Goal: Use online tool/utility: Utilize a website feature to perform a specific function

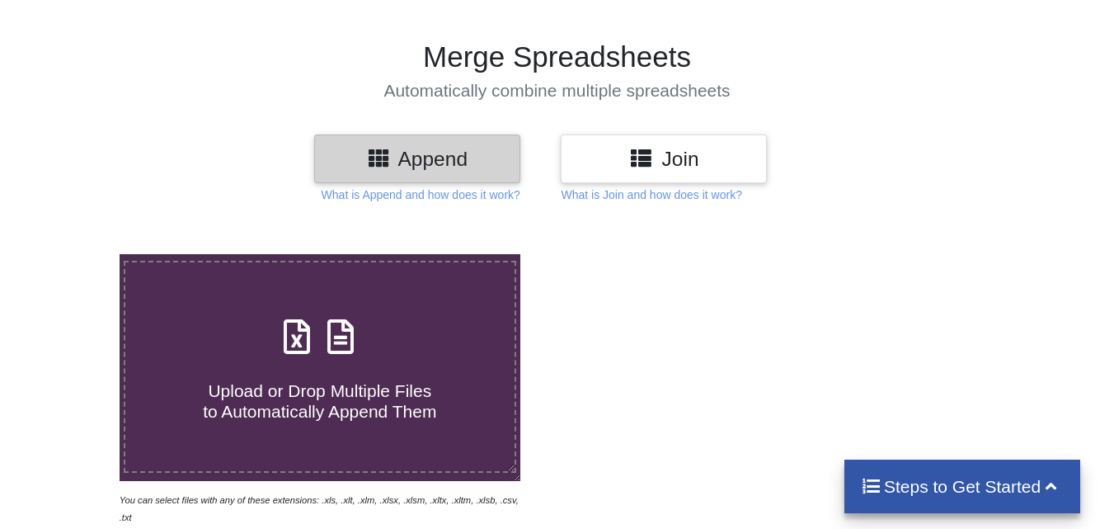
scroll to position [97, 0]
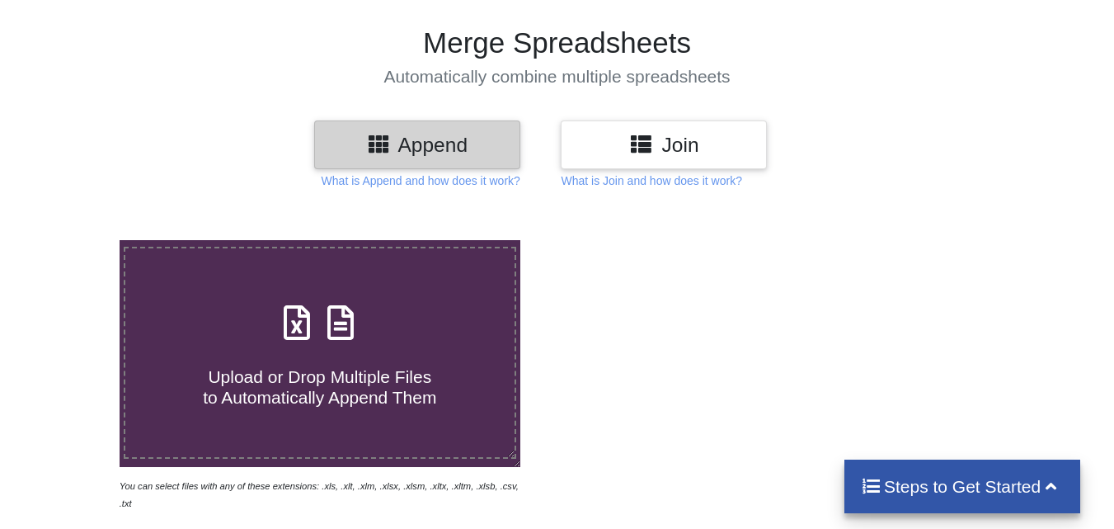
click at [301, 382] on span "Upload or Drop Multiple Files to Automatically Append Them" at bounding box center [319, 387] width 233 height 40
click at [74, 240] on input "Upload or Drop Multiple Files to Automatically Append Them" at bounding box center [74, 240] width 0 height 0
type input "C:\fakepath\plkd 25.xlsx"
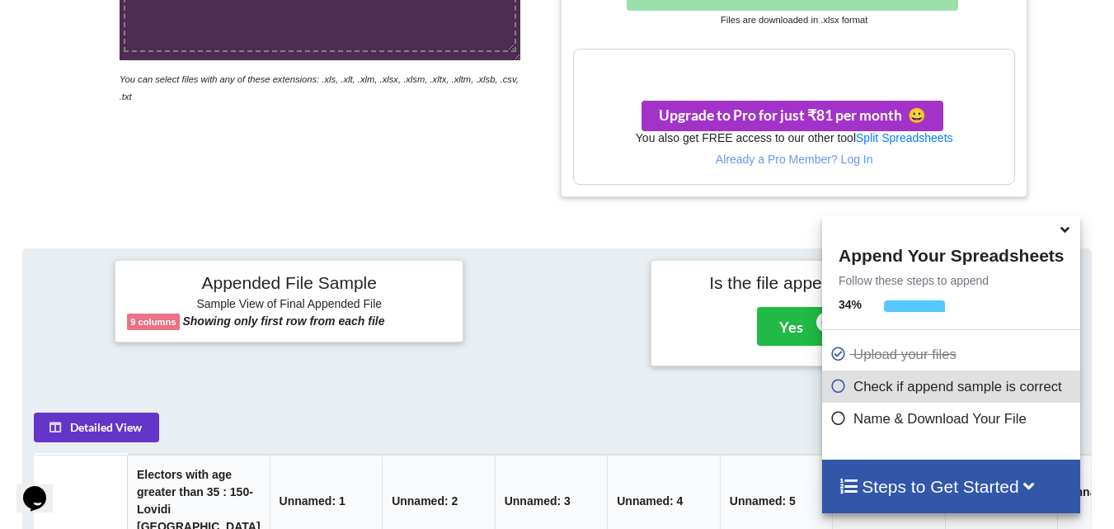
scroll to position [504, 0]
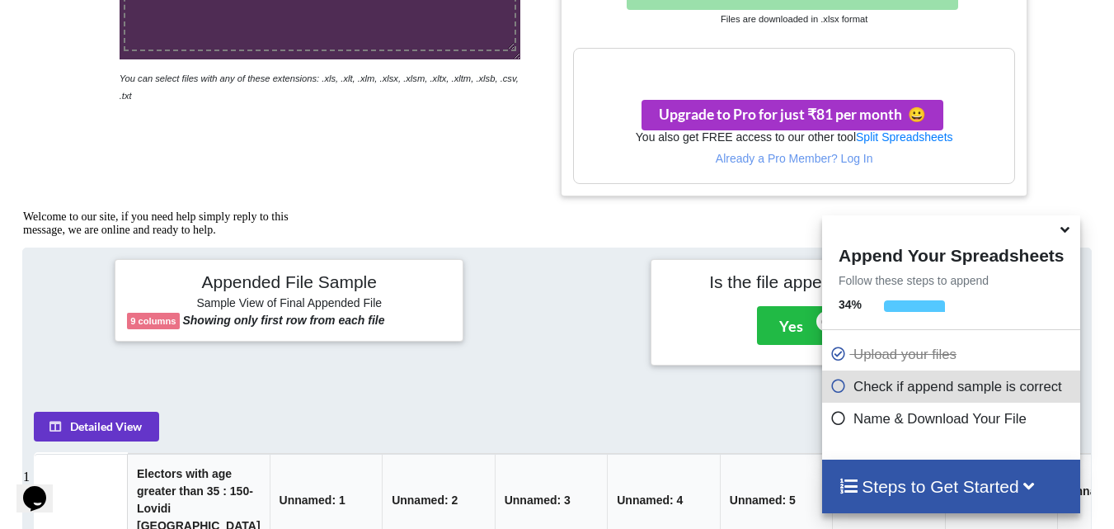
click at [1063, 234] on icon at bounding box center [1065, 226] width 17 height 15
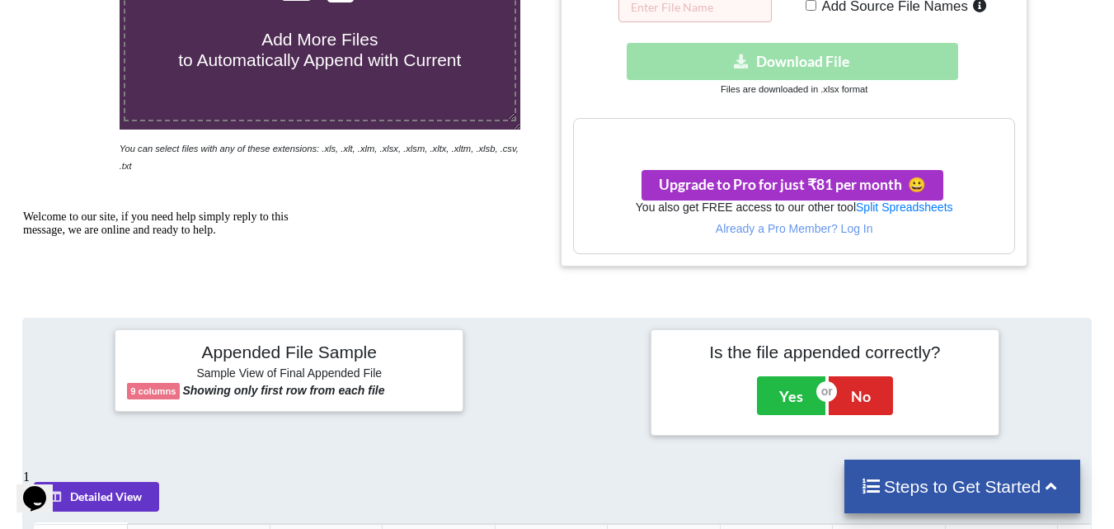
scroll to position [339, 0]
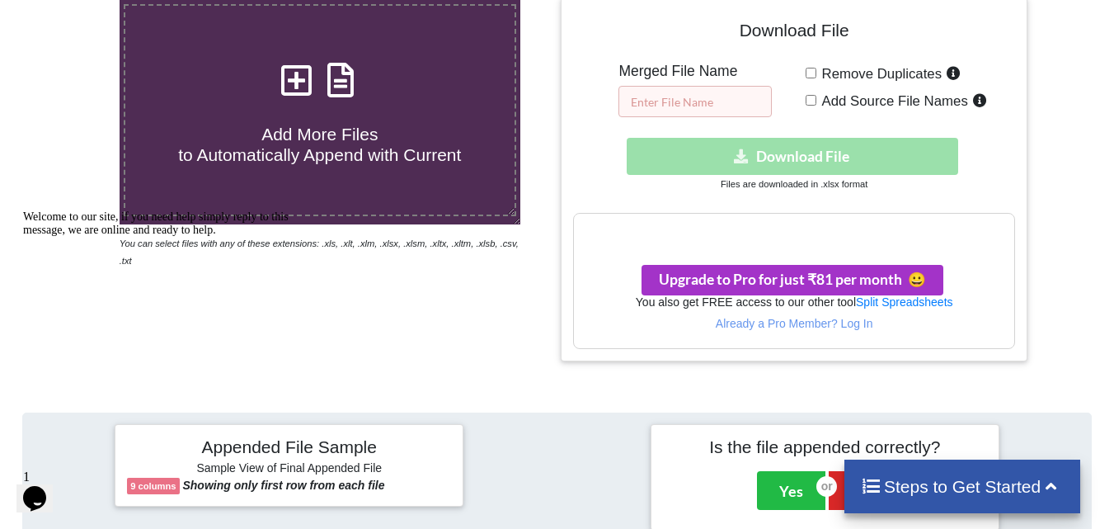
click at [700, 106] on input "text" at bounding box center [695, 101] width 153 height 31
type input "1"
click at [741, 158] on div "Download hidden Download File" at bounding box center [793, 156] width 441 height 37
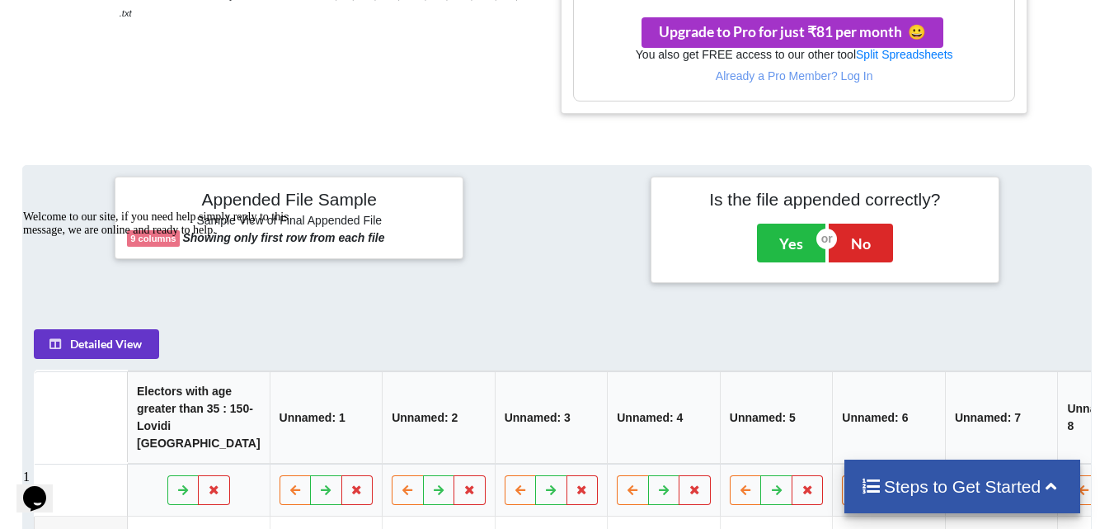
scroll to position [742, 0]
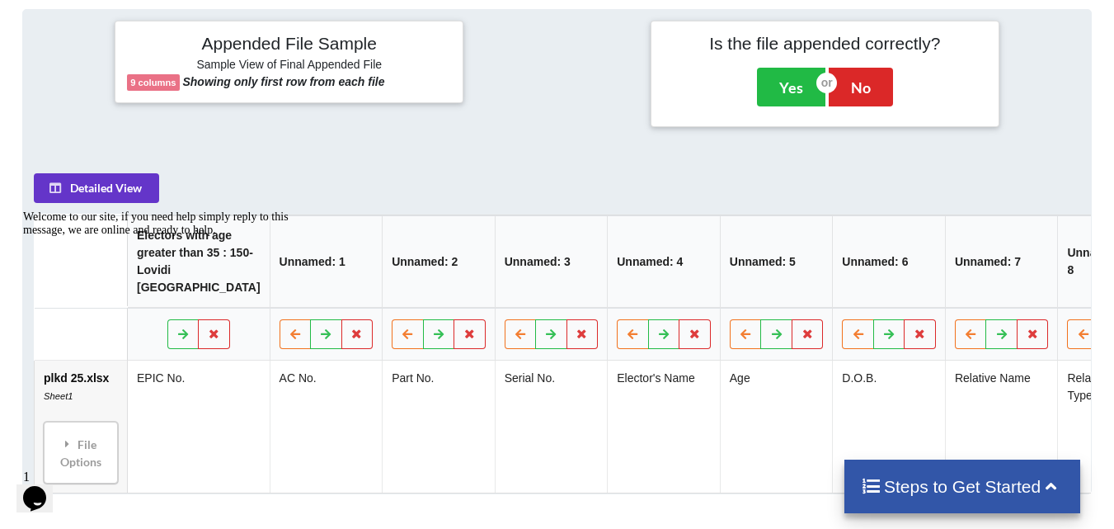
click at [948, 496] on h4 "Steps to Get Started" at bounding box center [963, 486] width 204 height 21
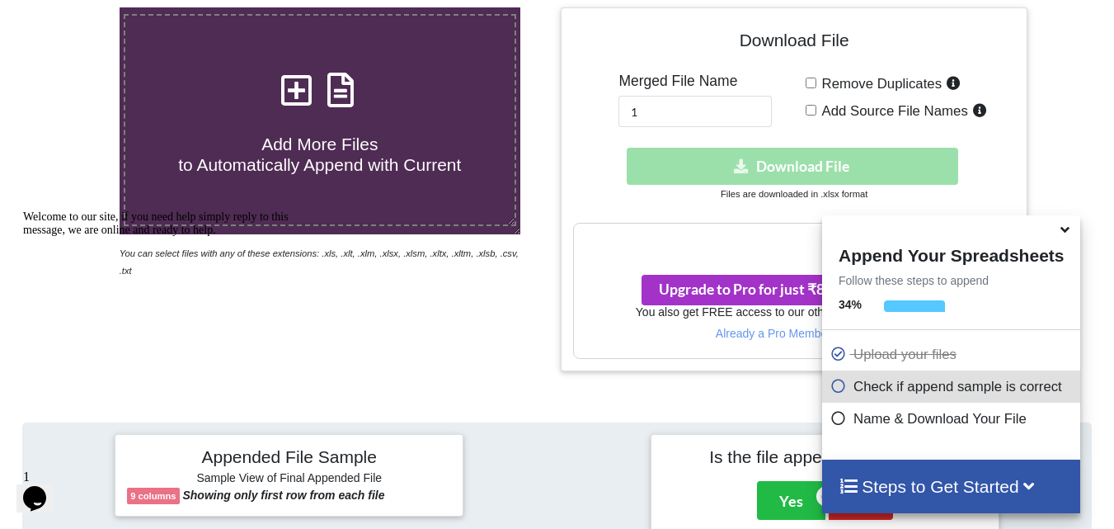
scroll to position [330, 0]
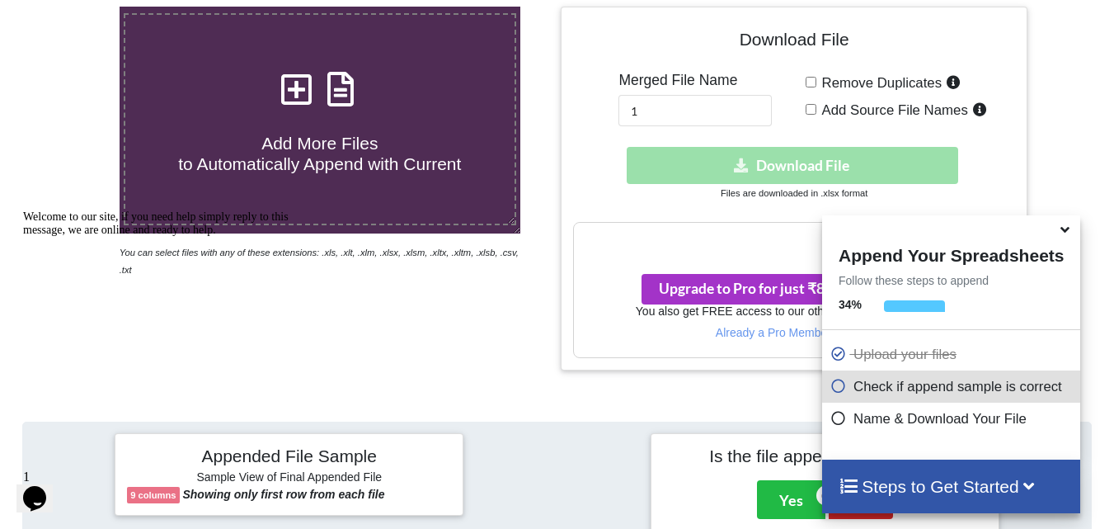
click at [808, 106] on input "Add Source File Names" at bounding box center [811, 109] width 11 height 11
checkbox input "true"
click at [782, 167] on div "Download hidden Download File" at bounding box center [793, 165] width 441 height 37
click at [708, 49] on h4 "Download File" at bounding box center [793, 42] width 441 height 47
click at [1066, 232] on icon at bounding box center [1065, 226] width 17 height 15
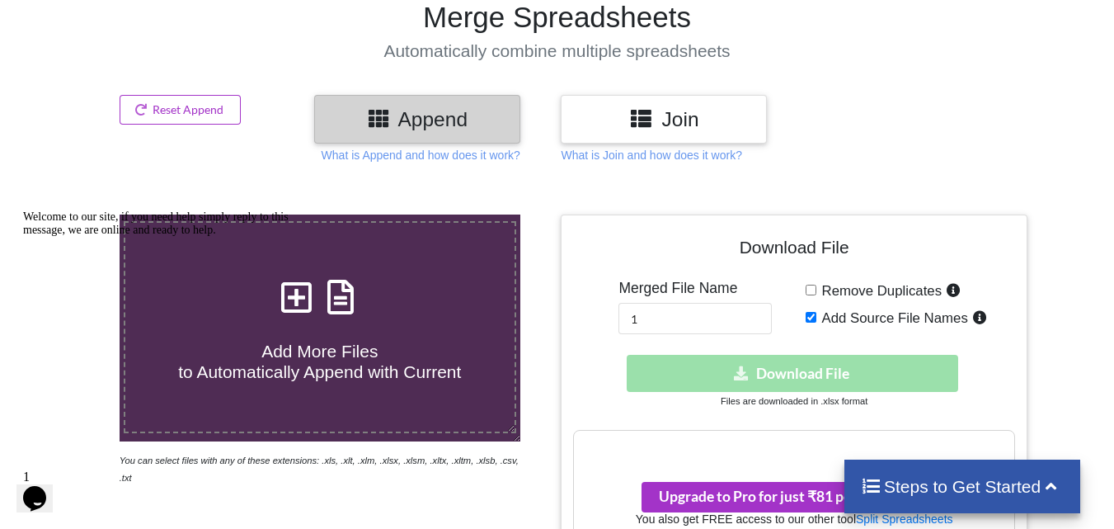
scroll to position [495, 0]
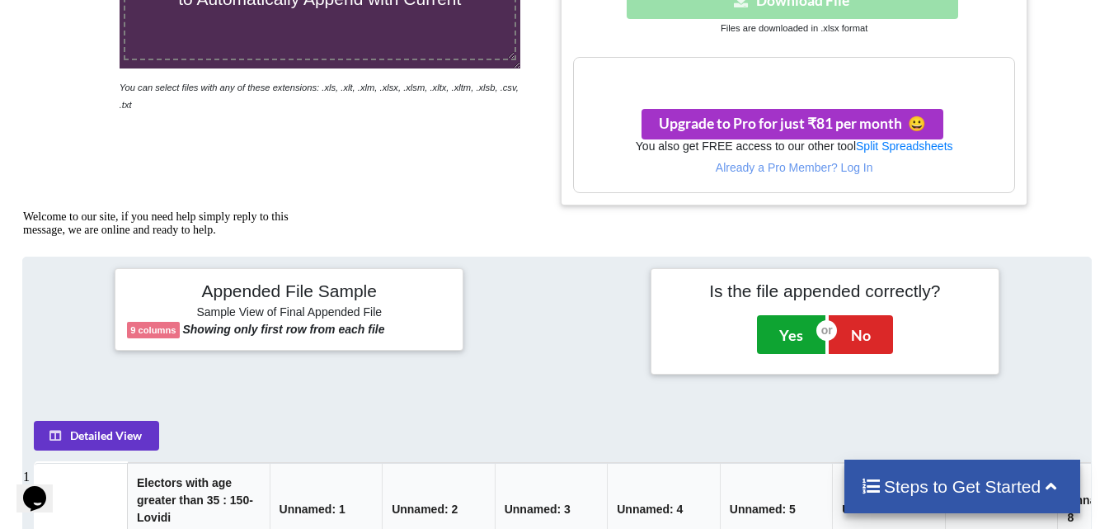
click at [783, 331] on button "Yes" at bounding box center [791, 334] width 68 height 38
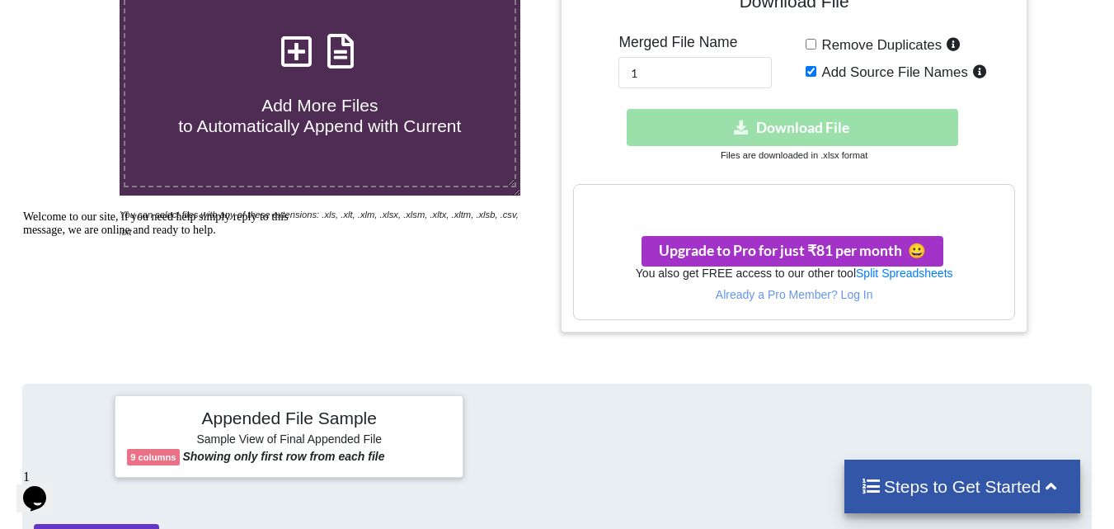
scroll to position [337, 0]
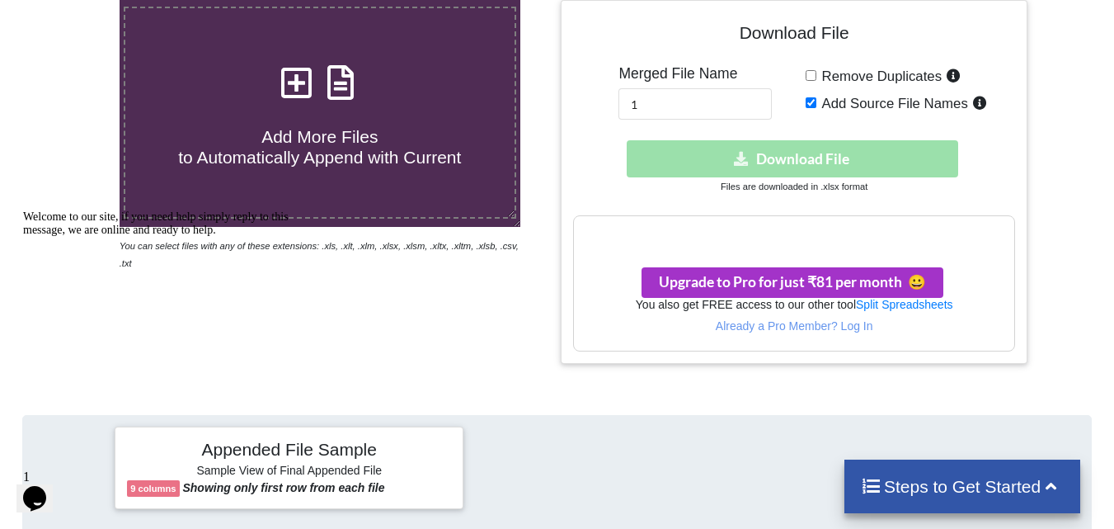
click at [803, 164] on div "Download hidden Download File" at bounding box center [793, 158] width 441 height 37
click at [792, 153] on div "Download hidden Download File" at bounding box center [793, 158] width 441 height 37
click at [813, 99] on div "Remove Duplicates Add Source File Names" at bounding box center [911, 92] width 210 height 54
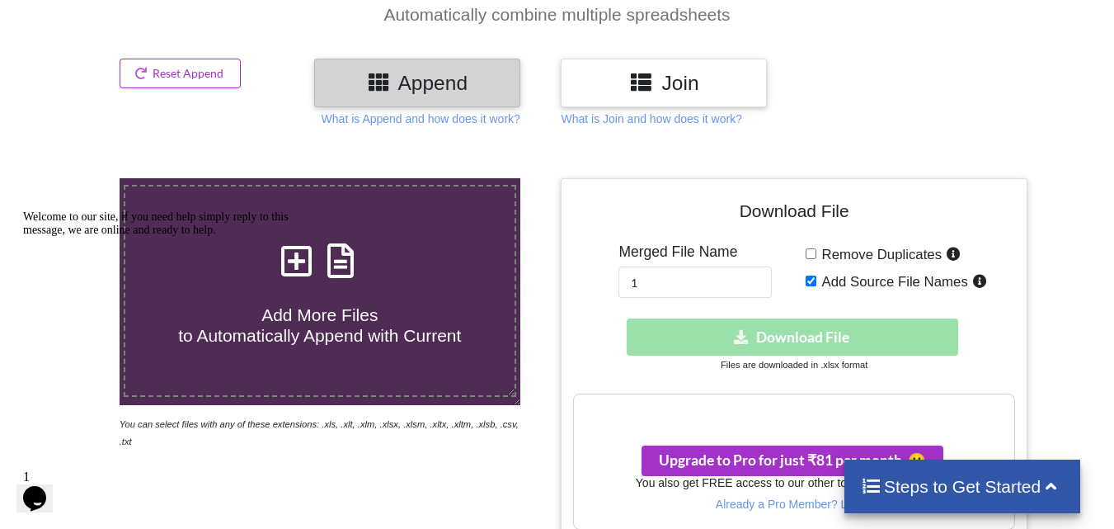
scroll to position [0, 0]
